Goal: Check status: Check status

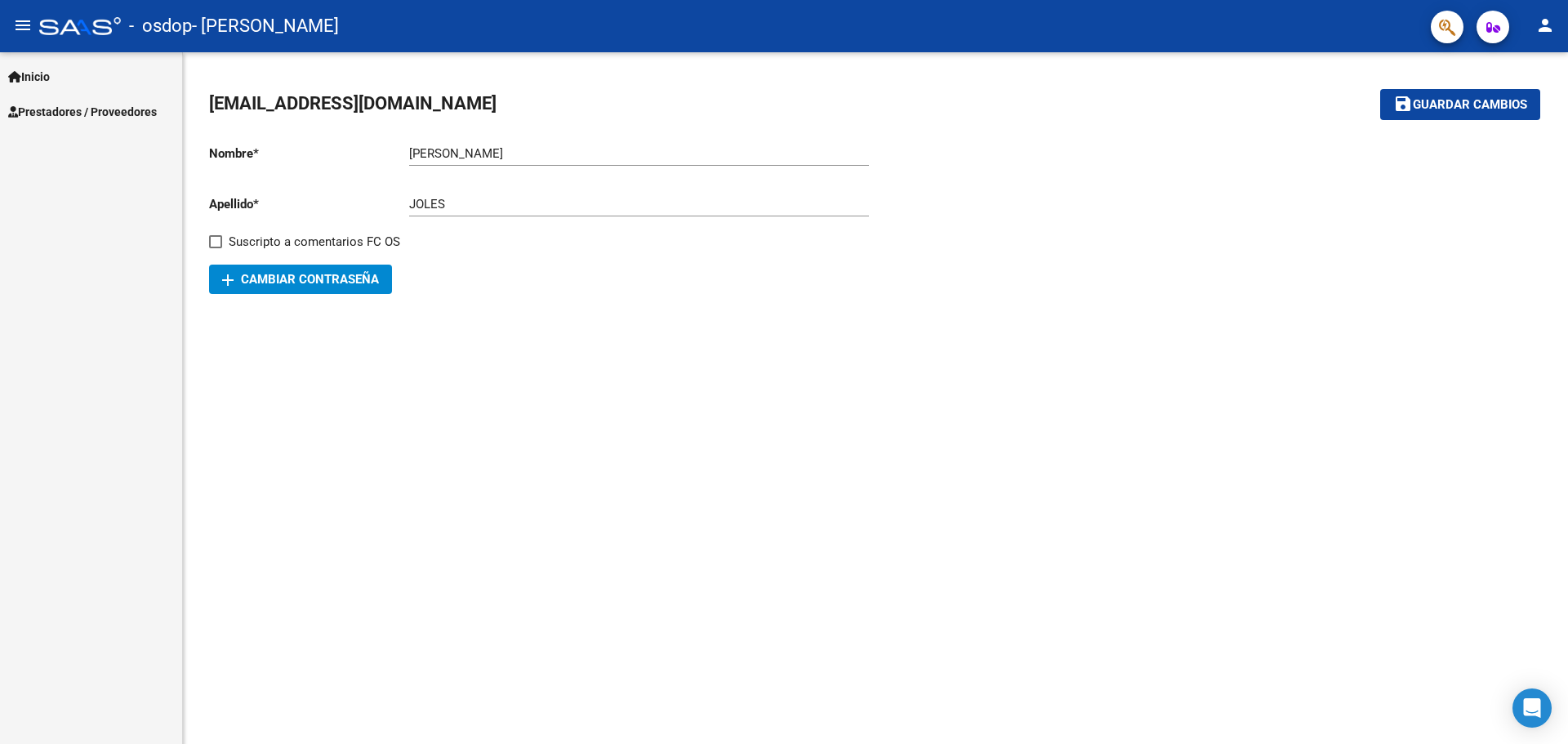
click at [107, 109] on span "Prestadores / Proveedores" at bounding box center [82, 112] width 149 height 18
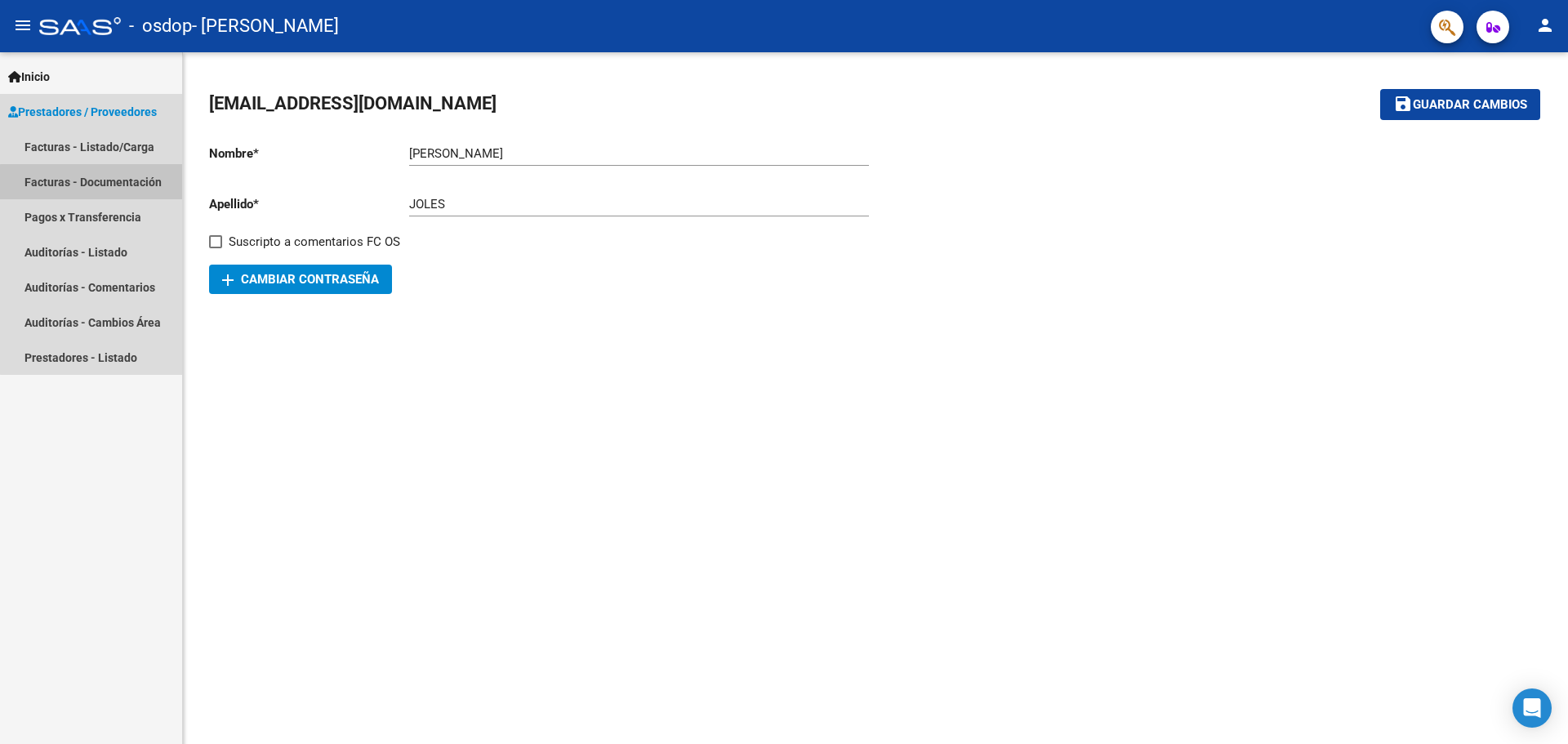
click at [118, 184] on link "Facturas - Documentación" at bounding box center [91, 182] width 182 height 35
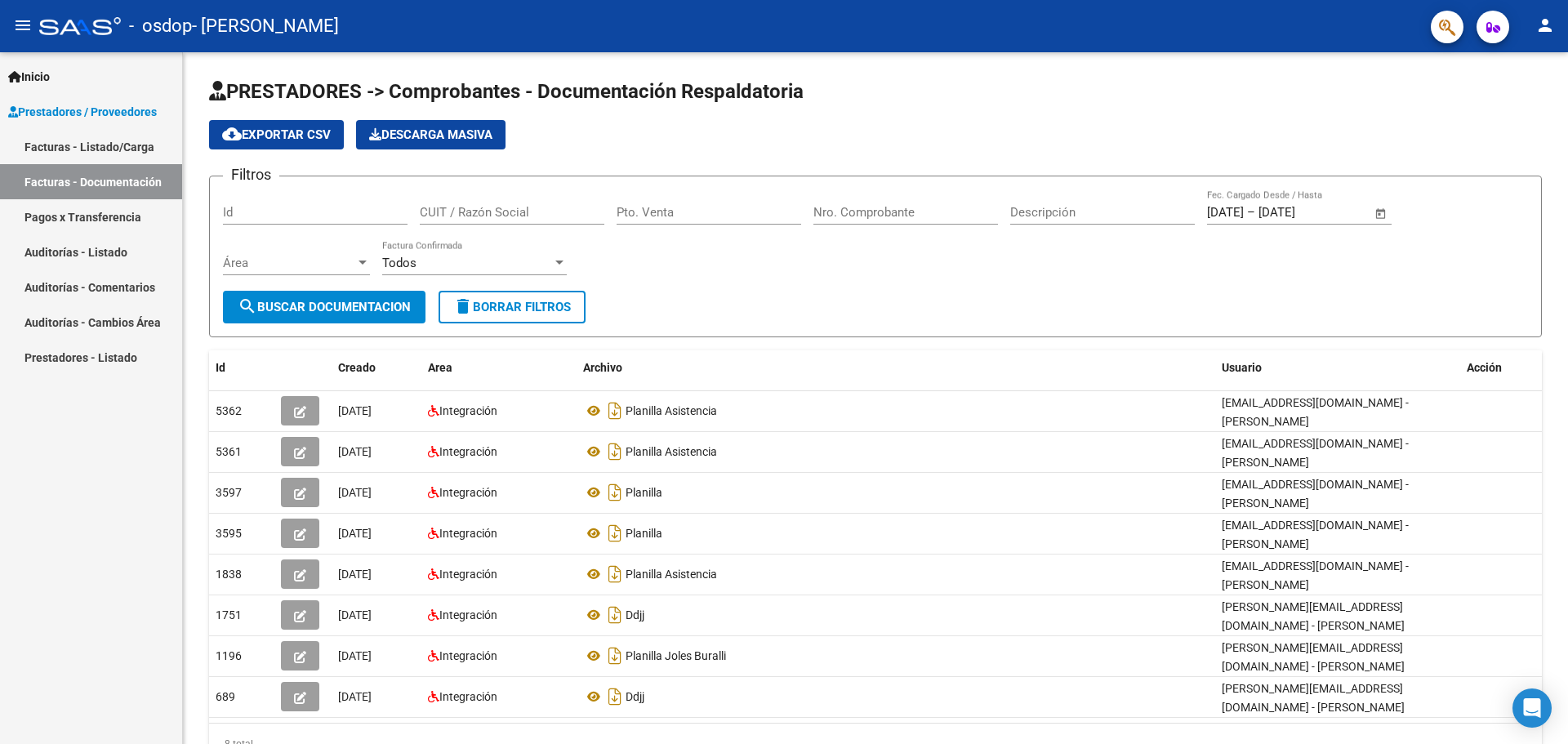
click at [72, 147] on link "Facturas - Listado/Carga" at bounding box center [91, 146] width 182 height 35
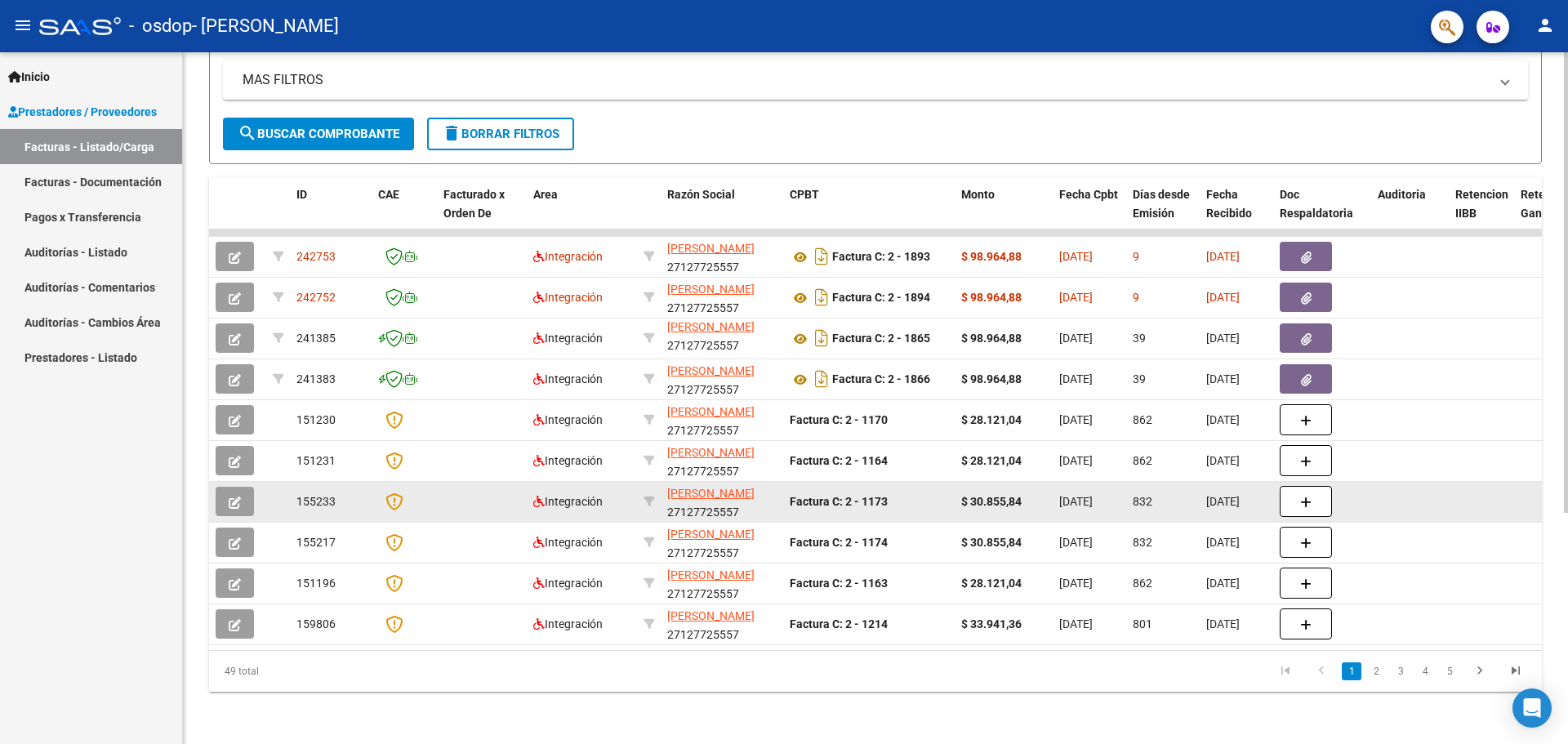
scroll to position [348, 0]
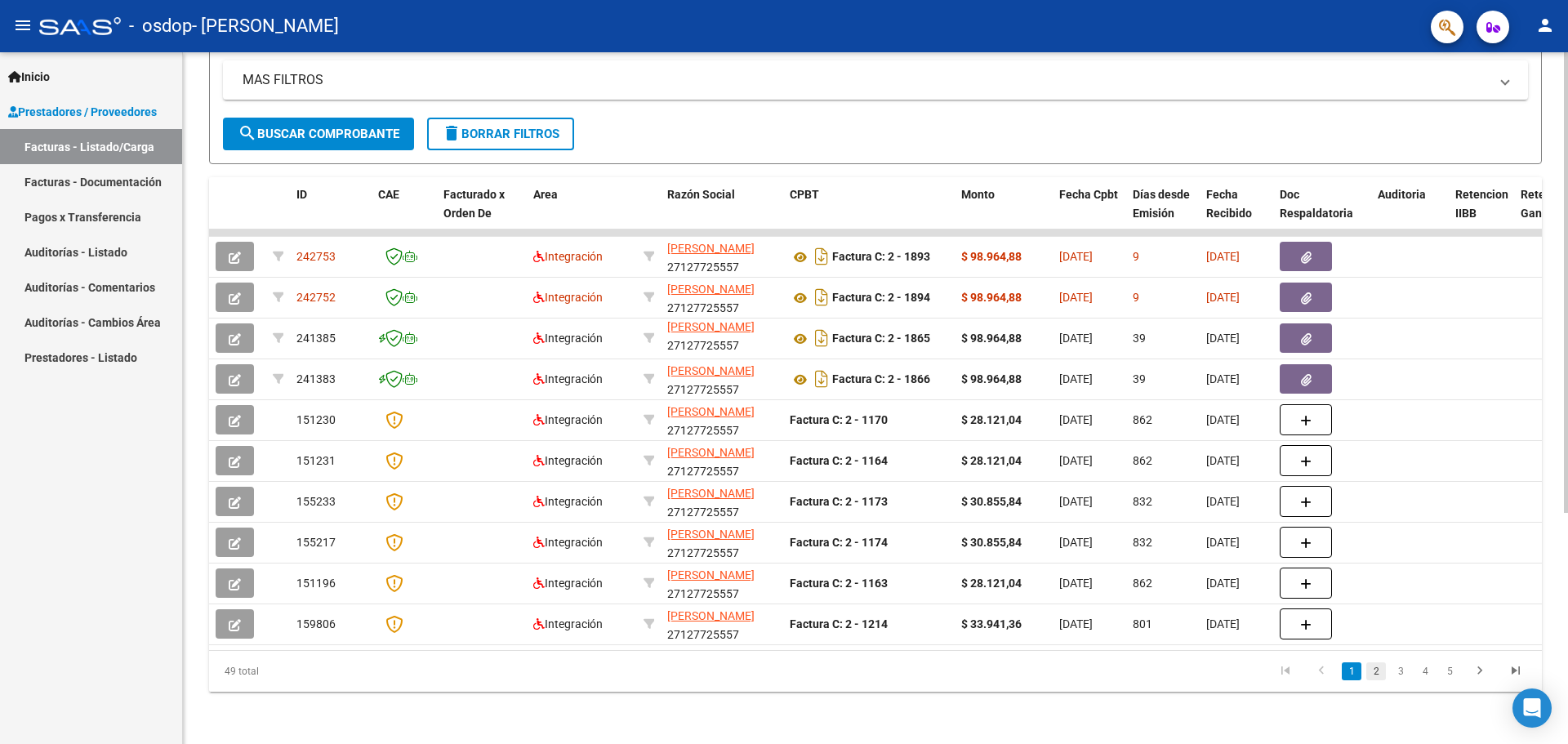
click at [1373, 676] on link "2" at bounding box center [1376, 672] width 20 height 18
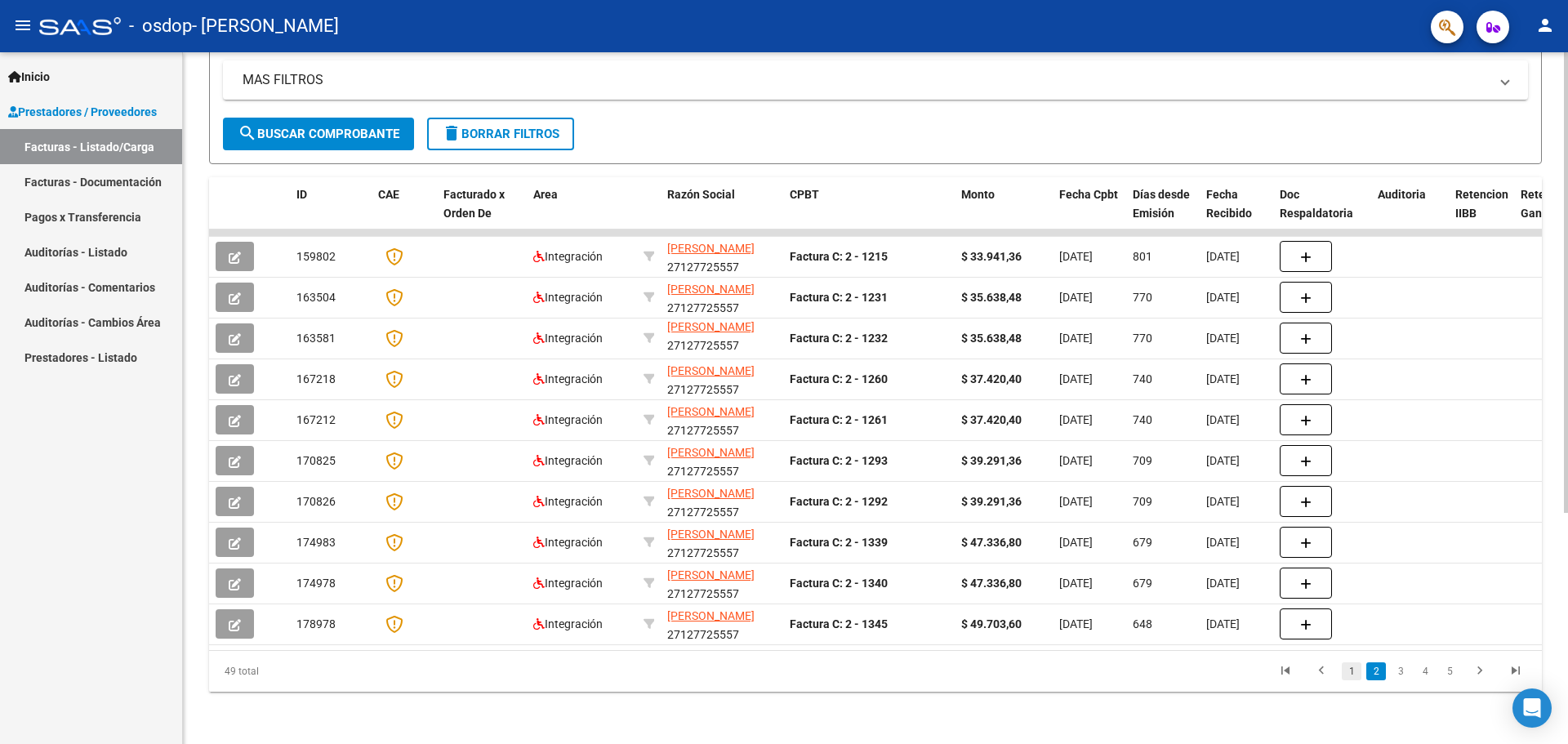
click at [1356, 666] on link "1" at bounding box center [1351, 672] width 20 height 18
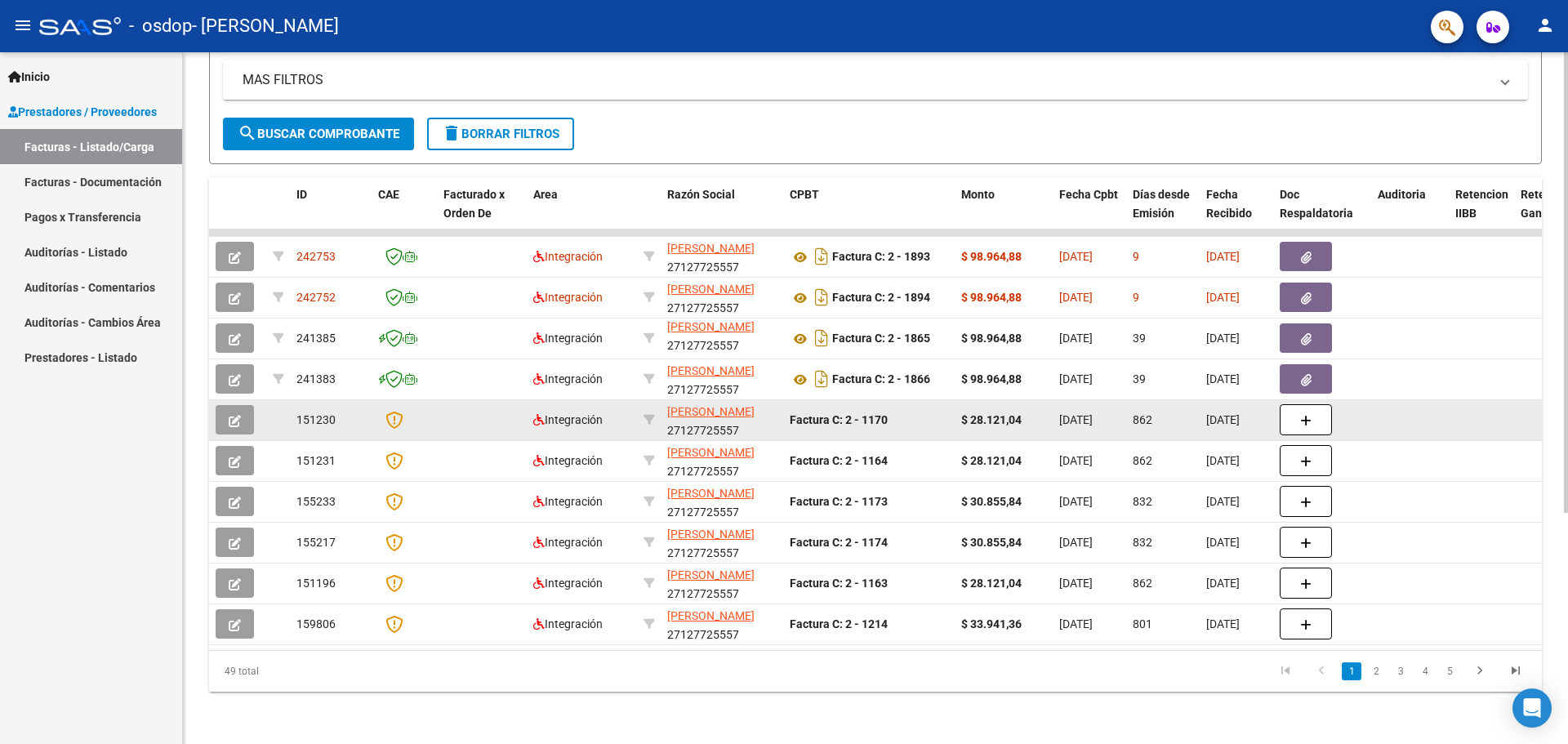
drag, startPoint x: 892, startPoint y: 448, endPoint x: 851, endPoint y: 397, distance: 65.4
click at [851, 397] on datatable-scroller "242753 Integración JOLES [PERSON_NAME] 27127725557 Factura C: 2 - 1893 $ 98.964…" at bounding box center [875, 437] width 1333 height 416
click at [901, 411] on div "Factura C: 2 - 1170" at bounding box center [869, 421] width 158 height 19
click at [453, 409] on datatable-body-cell at bounding box center [481, 421] width 90 height 40
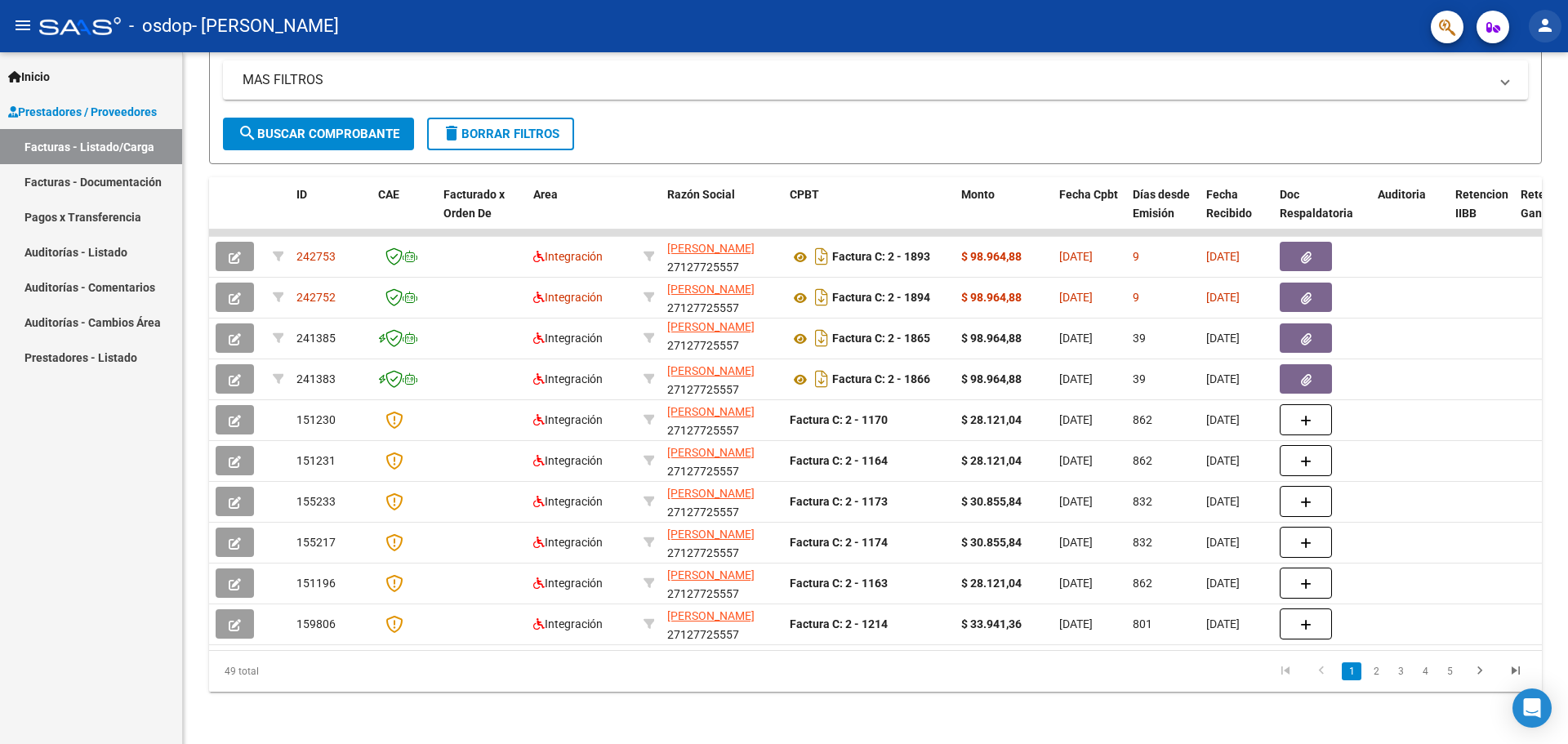
click at [1540, 31] on mat-icon "person" at bounding box center [1544, 25] width 20 height 20
click at [1518, 108] on button "exit_to_app Salir" at bounding box center [1511, 107] width 99 height 39
